Goal: Task Accomplishment & Management: Complete application form

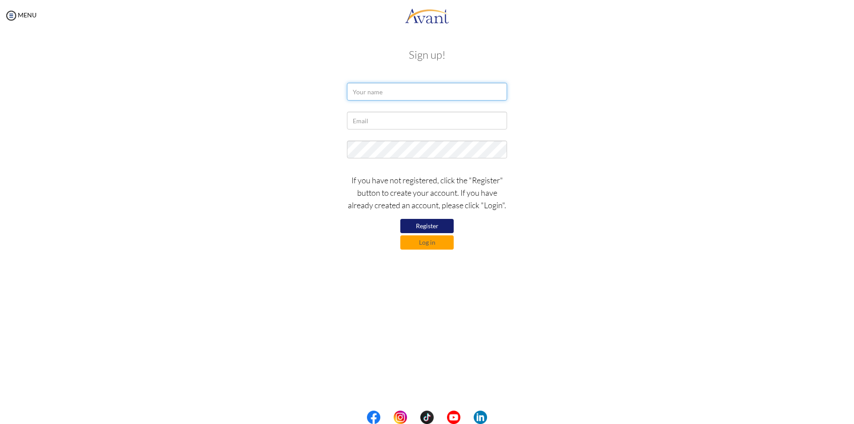
click at [408, 93] on input "text" at bounding box center [427, 92] width 160 height 18
drag, startPoint x: 404, startPoint y: 91, endPoint x: 370, endPoint y: 92, distance: 33.8
click at [370, 92] on input "karen naywira" at bounding box center [427, 92] width 160 height 18
type input "karen nyawira seenoi"
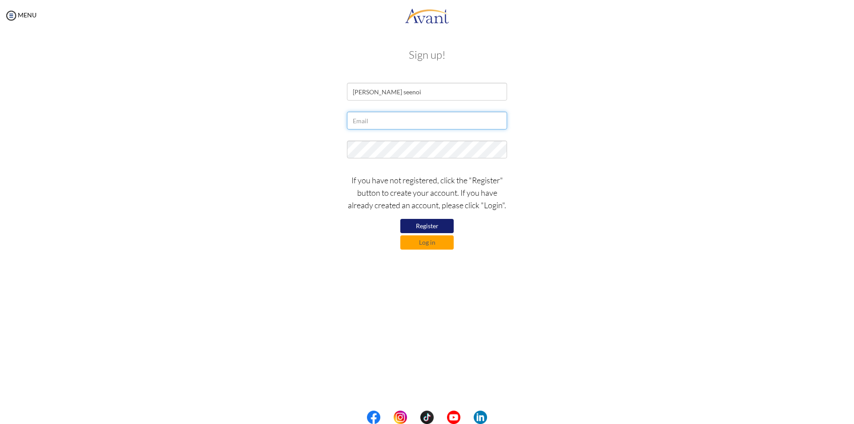
click at [370, 121] on input "text" at bounding box center [427, 121] width 160 height 18
type input "kseenoi77@gmail.com"
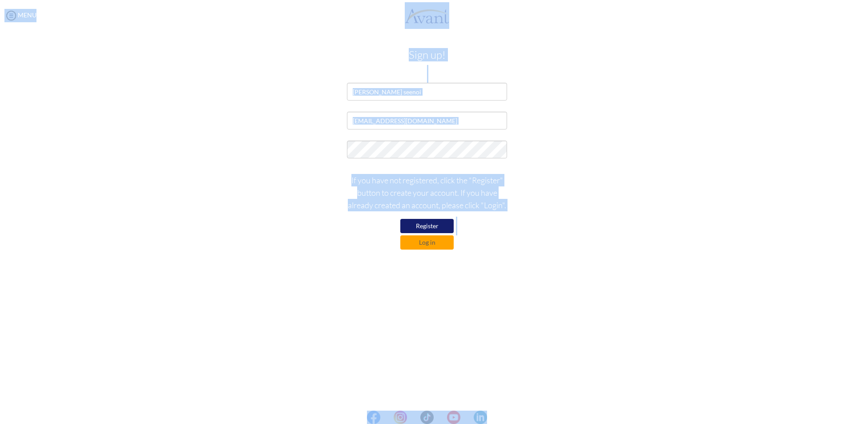
drag, startPoint x: 853, startPoint y: 410, endPoint x: 853, endPoint y: 441, distance: 31.1
click at [853, 423] on html "Maintenance break. Please come back in 2 hours. MENU My Status What is the next…" at bounding box center [427, 212] width 854 height 424
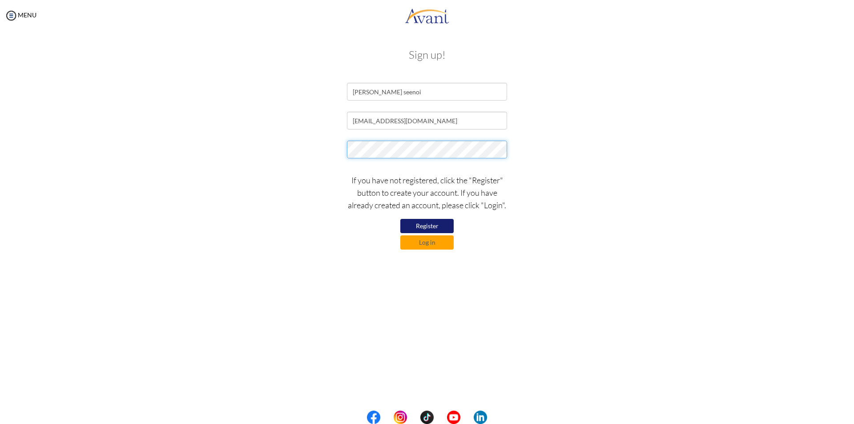
click at [336, 150] on div at bounding box center [427, 151] width 520 height 22
click at [274, 180] on div "If you have not registered, click the "Register" button to create your account.…" at bounding box center [427, 209] width 520 height 80
click at [436, 243] on button "Log in" at bounding box center [426, 242] width 53 height 14
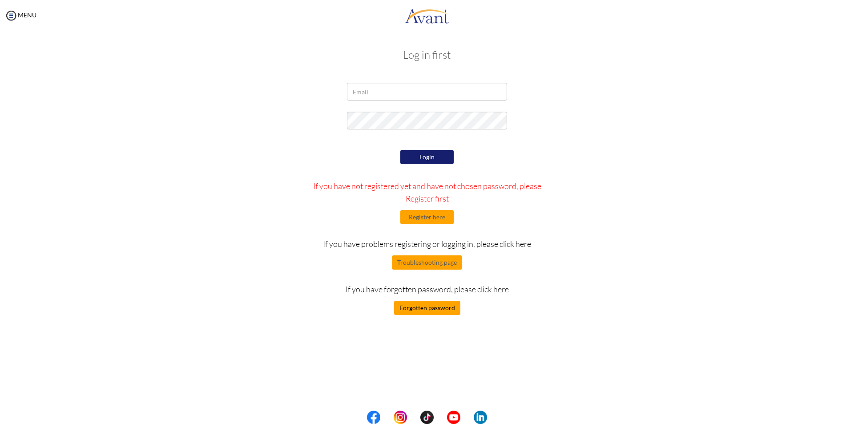
click at [429, 307] on button "Forgotten password" at bounding box center [427, 308] width 66 height 14
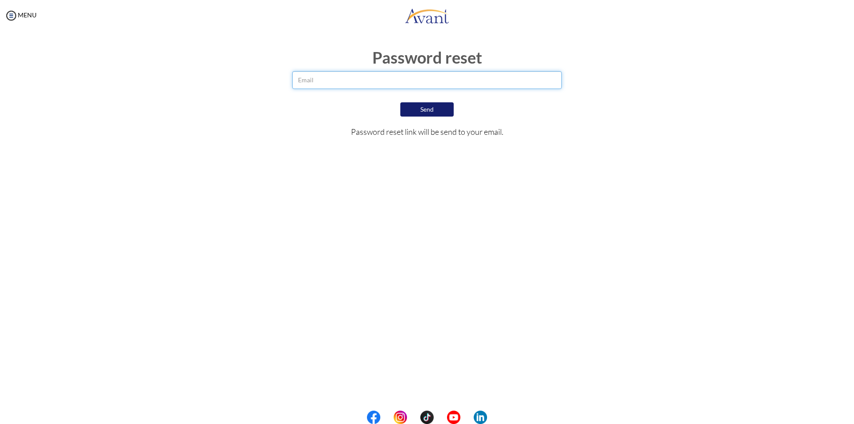
click at [348, 82] on input "email" at bounding box center [427, 80] width 270 height 18
type input "kseenoi77@"
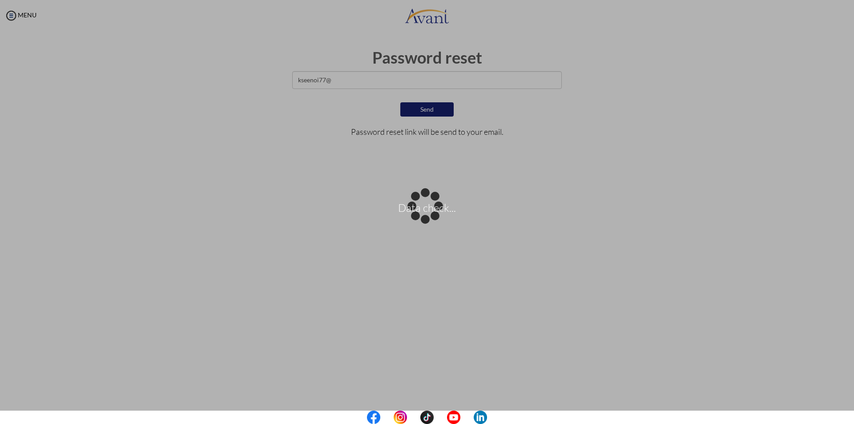
drag, startPoint x: 360, startPoint y: 81, endPoint x: 287, endPoint y: 77, distance: 73.0
click at [421, 206] on div "Data check..." at bounding box center [427, 212] width 12 height 12
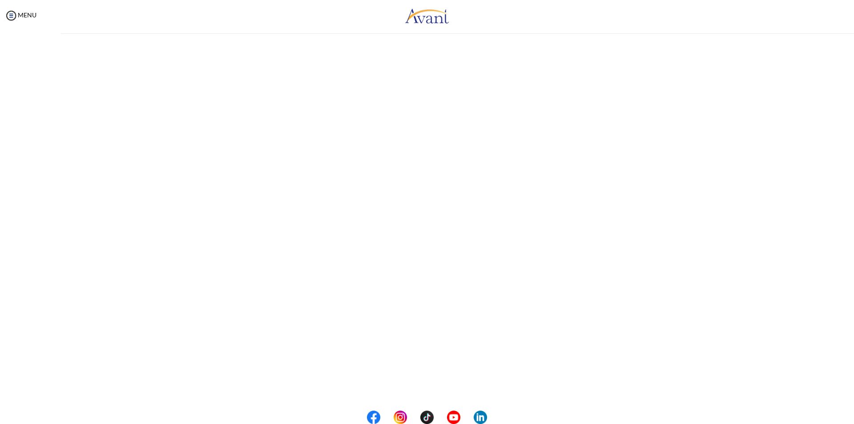
drag, startPoint x: 338, startPoint y: 84, endPoint x: 306, endPoint y: 79, distance: 32.8
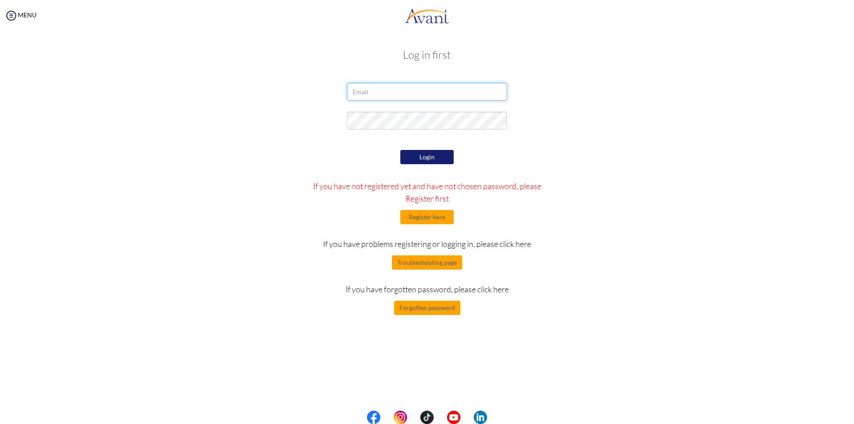
click at [389, 92] on input "email" at bounding box center [427, 92] width 160 height 18
click at [433, 303] on button "Forgotten password" at bounding box center [427, 308] width 66 height 14
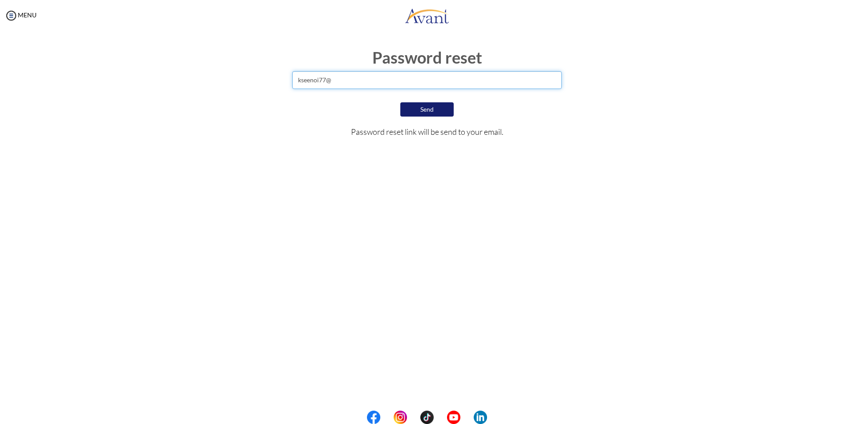
drag, startPoint x: 342, startPoint y: 80, endPoint x: 288, endPoint y: 85, distance: 54.5
click at [288, 84] on div "kseenoi77@" at bounding box center [426, 82] width 283 height 22
paste input "[EMAIL_ADDRESS][DOMAIN_NAME]"
type input "[EMAIL_ADDRESS][DOMAIN_NAME]"
click at [431, 110] on button "Send" at bounding box center [426, 109] width 53 height 14
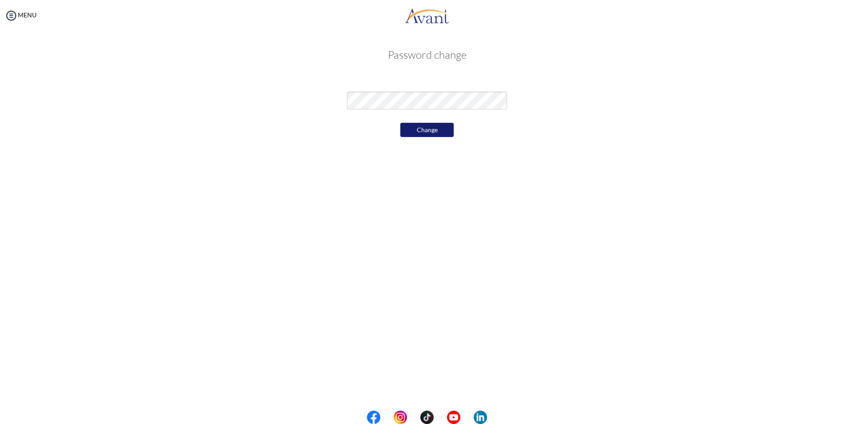
click at [411, 210] on div "My Status What is the next step? We would like you to watch the introductory vi…" at bounding box center [427, 243] width 854 height 424
click at [433, 130] on button "Change" at bounding box center [426, 130] width 53 height 14
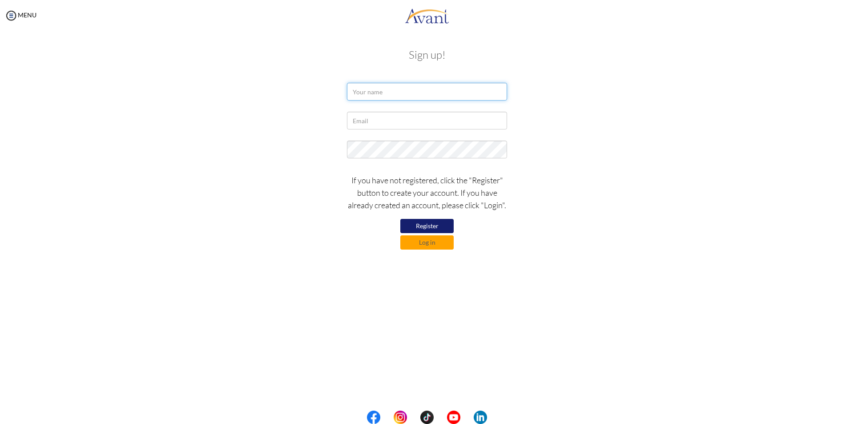
click at [373, 86] on input "text" at bounding box center [427, 92] width 160 height 18
type input "karen nyawira seenoi"
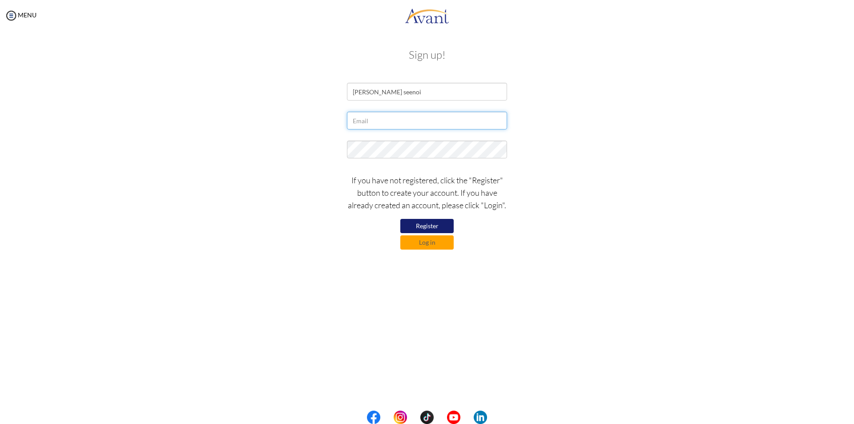
click at [409, 120] on input "text" at bounding box center [427, 121] width 160 height 18
click at [396, 121] on input "kseenoi77@" at bounding box center [427, 121] width 160 height 18
type input "[EMAIL_ADDRESS][DOMAIN_NAME]"
click at [435, 244] on button "Log in" at bounding box center [426, 242] width 53 height 14
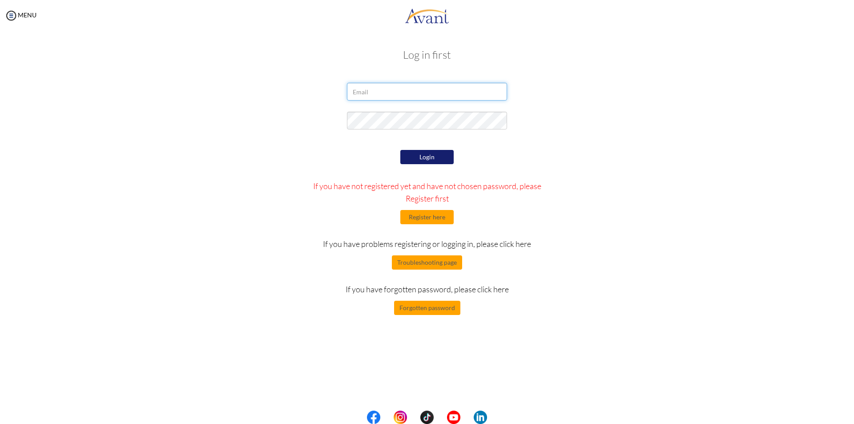
click at [382, 99] on input "email" at bounding box center [427, 92] width 160 height 18
click at [395, 90] on input "kseenoi77@" at bounding box center [427, 92] width 160 height 18
type input "[EMAIL_ADDRESS][DOMAIN_NAME]"
click at [350, 158] on div "Login If you have not registered yet and have not chosen password, please Regis…" at bounding box center [427, 231] width 260 height 167
click at [417, 159] on button "Login" at bounding box center [426, 157] width 53 height 14
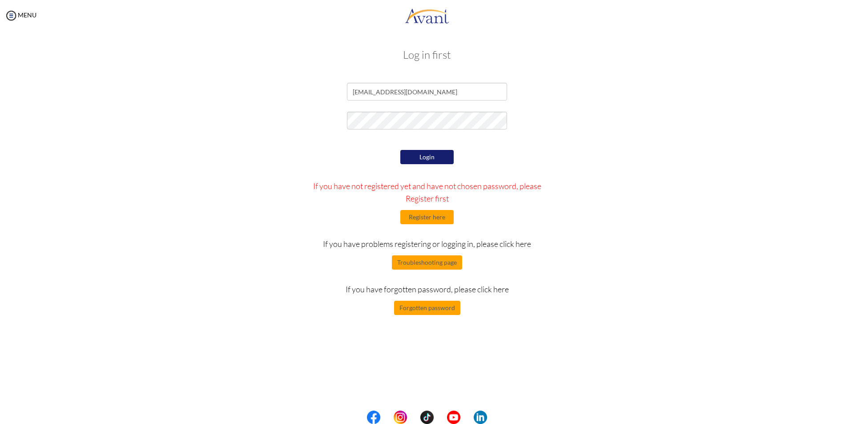
drag, startPoint x: 425, startPoint y: 111, endPoint x: 413, endPoint y: 153, distance: 44.5
click at [413, 153] on button "Login" at bounding box center [426, 157] width 53 height 14
click at [436, 314] on button "Forgotten password" at bounding box center [427, 308] width 66 height 14
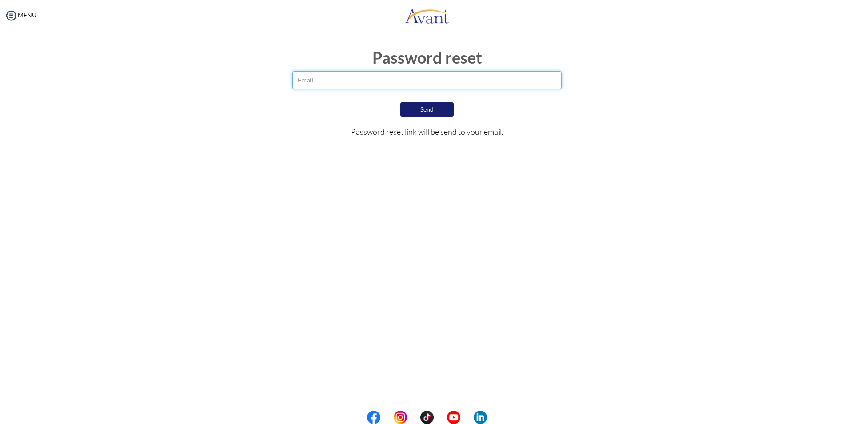
click at [361, 83] on input "email" at bounding box center [427, 80] width 270 height 18
type input "[EMAIL_ADDRESS][DOMAIN_NAME]"
click at [427, 111] on button "Send" at bounding box center [426, 109] width 53 height 14
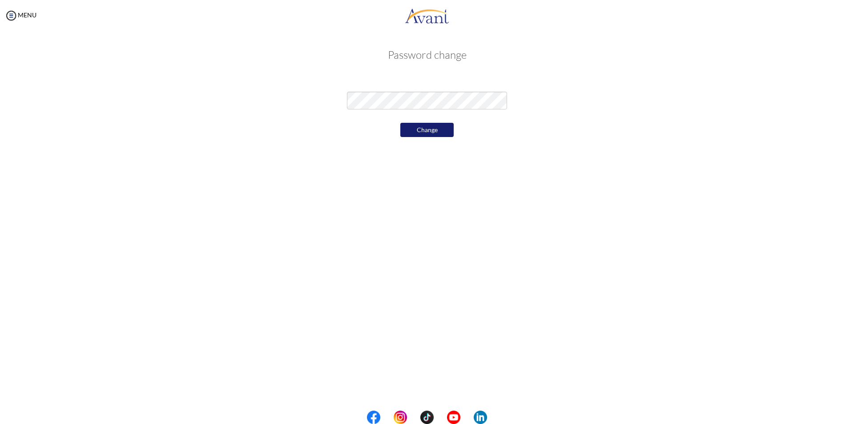
click at [401, 187] on div "My Status What is the next step? We would like you to watch the introductory vi…" at bounding box center [427, 243] width 854 height 424
click at [433, 127] on button "Change" at bounding box center [426, 130] width 53 height 14
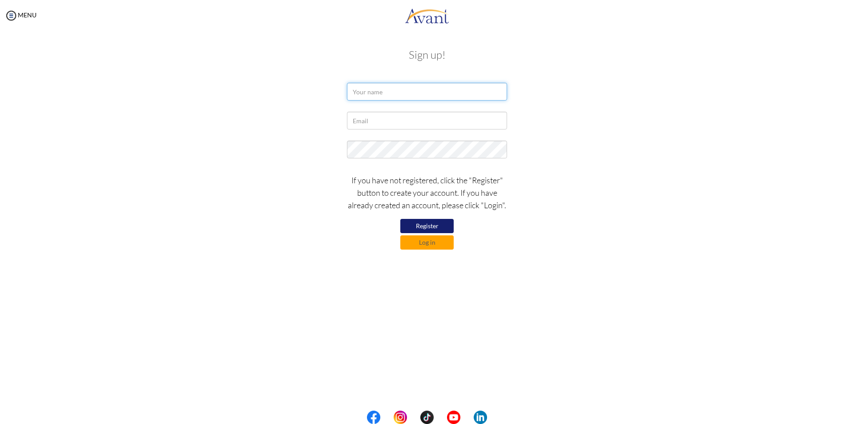
click at [381, 92] on input "text" at bounding box center [427, 92] width 160 height 18
type input "[PERSON_NAME]"
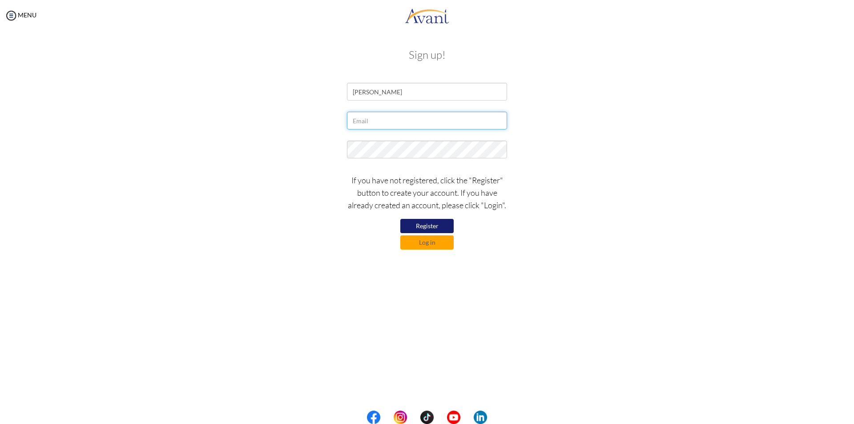
click at [377, 124] on input "text" at bounding box center [427, 121] width 160 height 18
type input "[EMAIL_ADDRESS][DOMAIN_NAME]"
click at [248, 283] on div "My Status What is the next step? We would like you to watch the introductory vi…" at bounding box center [427, 243] width 854 height 424
click at [424, 244] on button "Log in" at bounding box center [426, 242] width 53 height 14
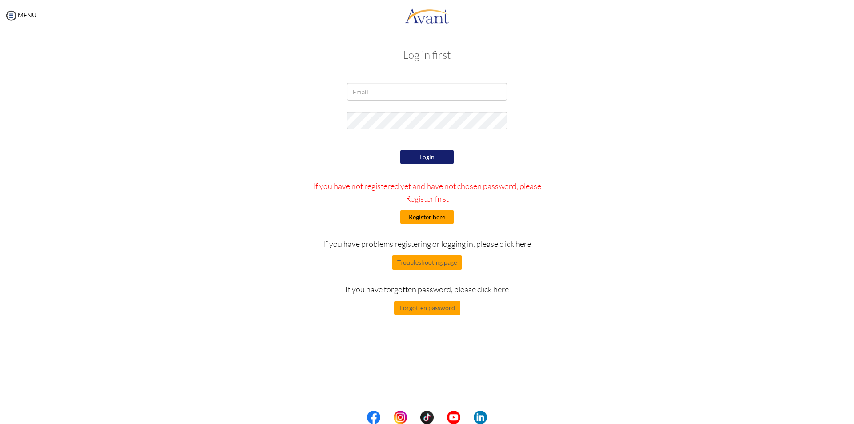
click at [431, 217] on button "Register here" at bounding box center [426, 217] width 53 height 14
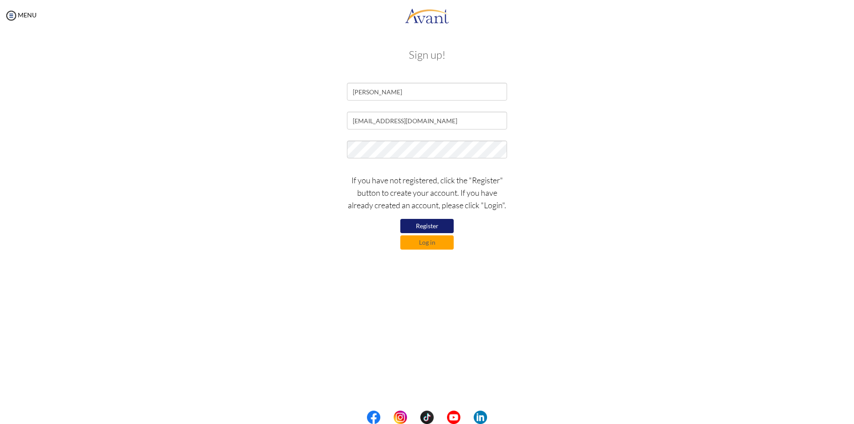
click at [427, 226] on button "Register" at bounding box center [426, 226] width 53 height 14
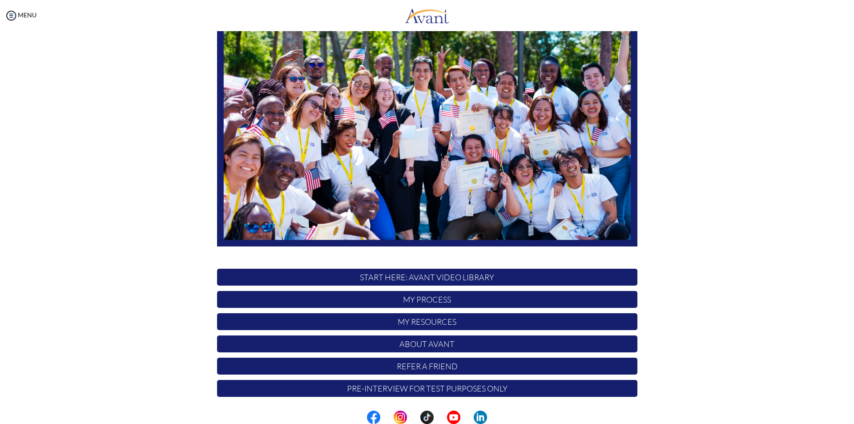
scroll to position [70, 0]
